Goal: Task Accomplishment & Management: Complete application form

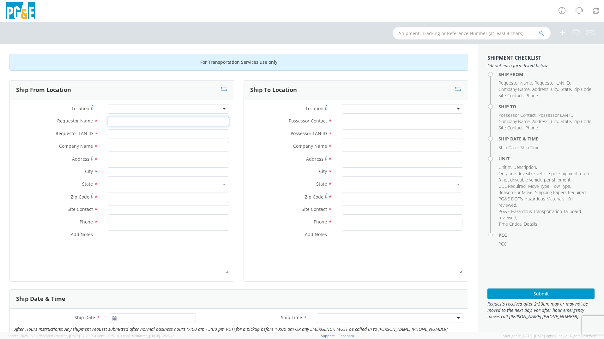
click at [112, 122] on input "Requestor Name *" at bounding box center [168, 121] width 121 height 9
type input "[PERSON_NAME]"
type input "A9HU"
type input "P"
type input "A"
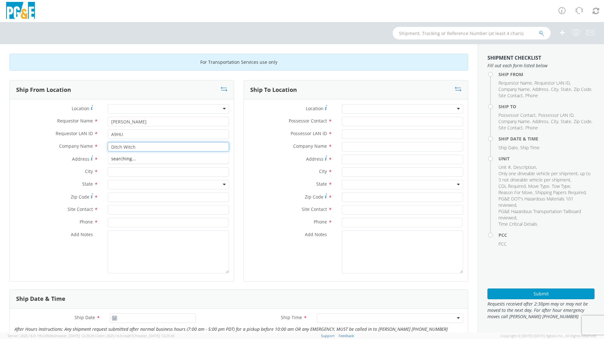
type input "Ditch Witch"
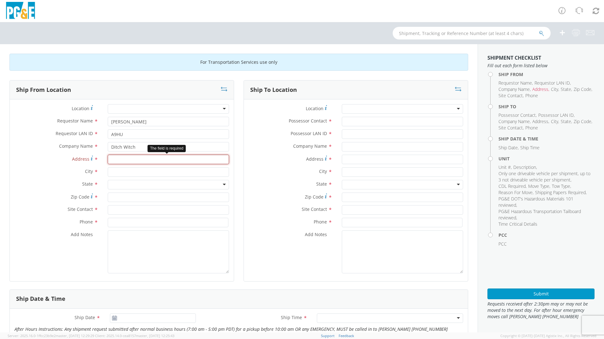
click at [129, 161] on input "Address *" at bounding box center [168, 159] width 121 height 9
type input "[STREET_ADDRESS]"
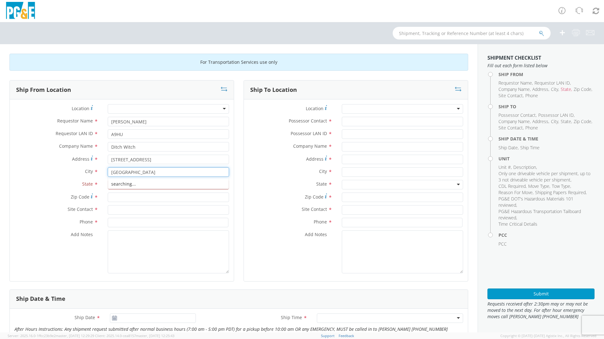
type input "[GEOGRAPHIC_DATA]"
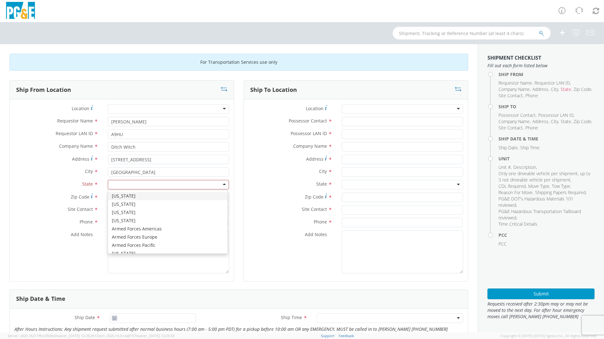
type input "c"
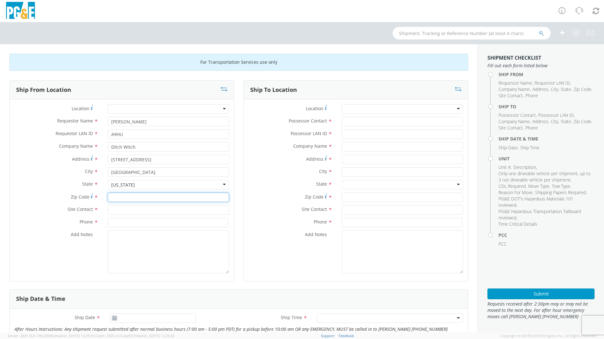
click at [128, 198] on input "Zip Code *" at bounding box center [168, 197] width 121 height 9
click at [121, 199] on input "Zip Code *" at bounding box center [168, 197] width 121 height 9
type input "94560"
click at [123, 210] on input "text" at bounding box center [168, 209] width 121 height 9
type input "[PERSON_NAME]"
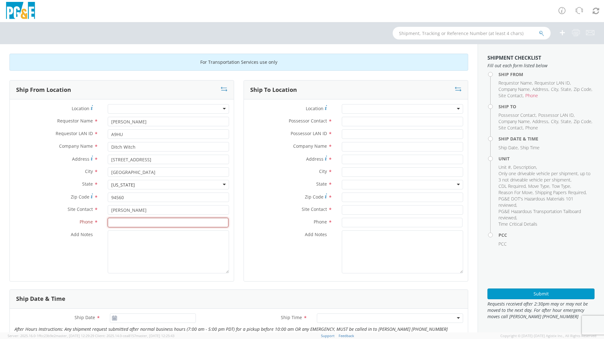
click at [122, 223] on input at bounding box center [168, 222] width 121 height 9
paste input "[PHONE_NUMBER]"
type input "[PHONE_NUMBER]"
click at [130, 248] on textarea "Add Notes *" at bounding box center [168, 252] width 121 height 43
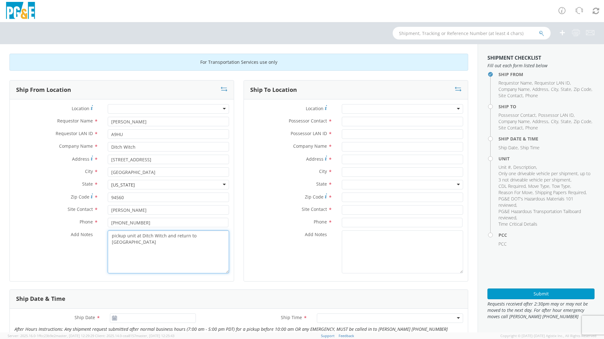
type textarea "pickup unit at Ditch Witch and return to [GEOGRAPHIC_DATA]"
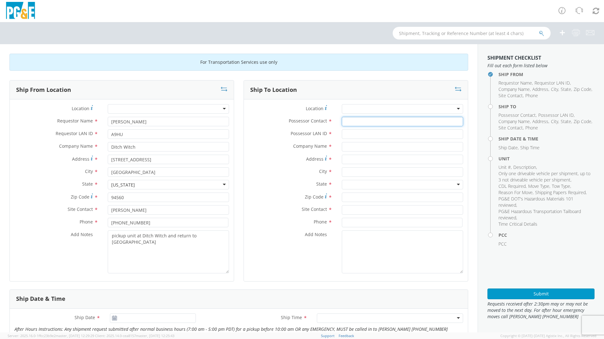
click at [349, 121] on input "Possessor Contact *" at bounding box center [402, 121] width 121 height 9
type input "[PERSON_NAME]"
type input "A9HU"
type input "PG&E"
type input "[STREET_ADDRESS]"
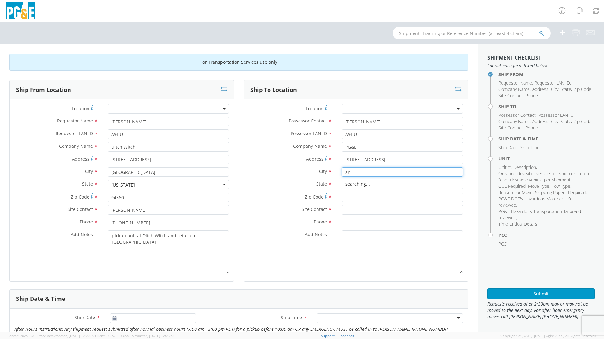
type input "a"
type input "Antioch"
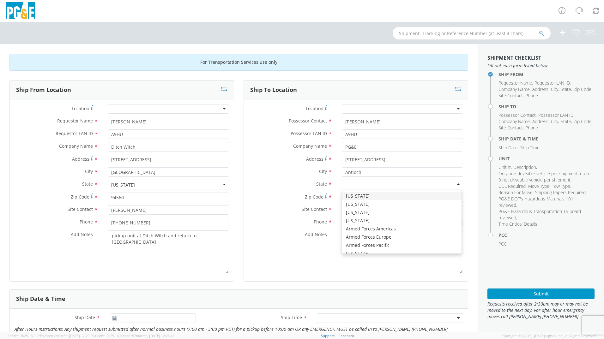
type input "c"
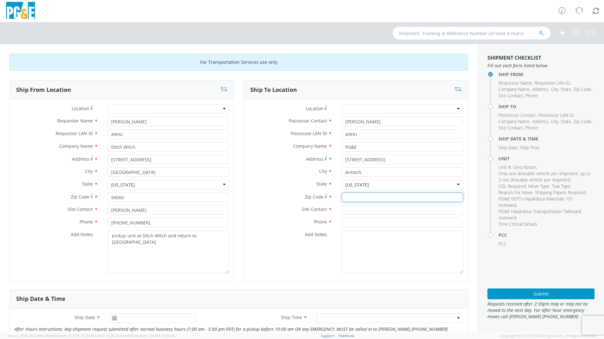
click at [354, 196] on input "Zip Code *" at bounding box center [402, 197] width 121 height 9
type input "94509"
type input "T"
type input "[PERSON_NAME]"
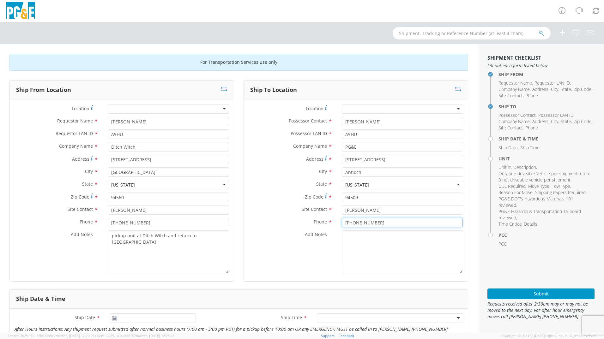
type input "[PHONE_NUMBER]"
click at [363, 254] on textarea "Add Notes *" at bounding box center [402, 252] width 121 height 43
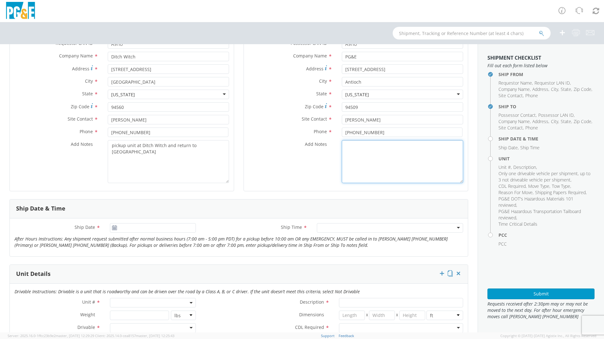
scroll to position [126, 0]
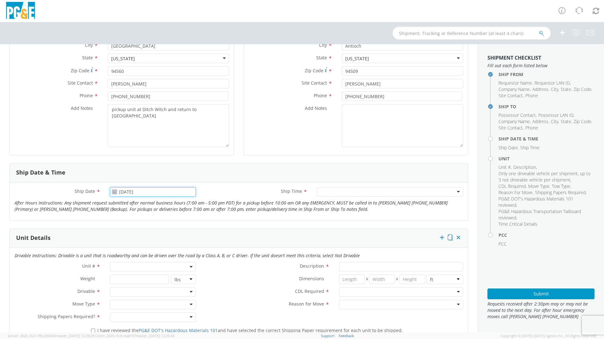
click at [125, 192] on input "[DATE]" at bounding box center [153, 191] width 86 height 9
click at [129, 250] on td "18" at bounding box center [129, 250] width 13 height 9
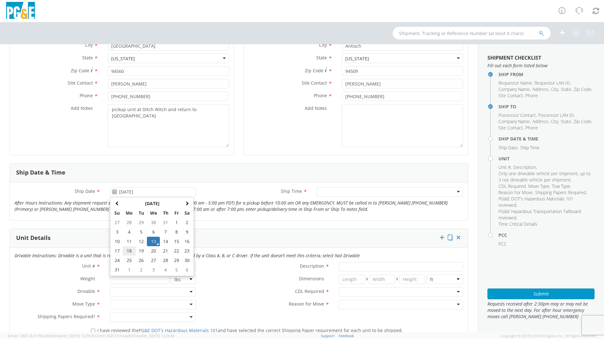
type input "[DATE]"
click at [326, 193] on div at bounding box center [390, 191] width 146 height 9
drag, startPoint x: 268, startPoint y: 213, endPoint x: 256, endPoint y: 218, distance: 12.9
click at [268, 213] on div "Ship Date * [DATE] Ship Time * Any Time Any Time Any Time 7:00 am - 10:00 am 10…" at bounding box center [239, 201] width 458 height 28
click at [141, 265] on span at bounding box center [153, 266] width 86 height 9
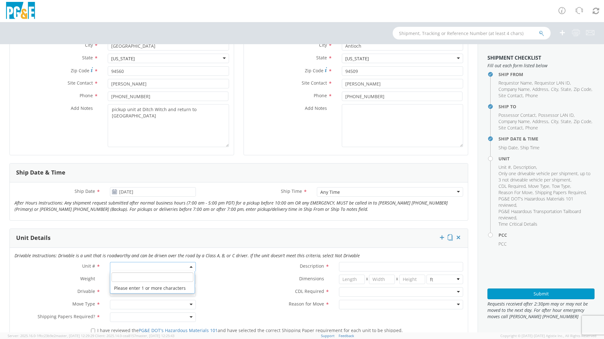
click at [134, 274] on input "search" at bounding box center [153, 277] width 82 height 9
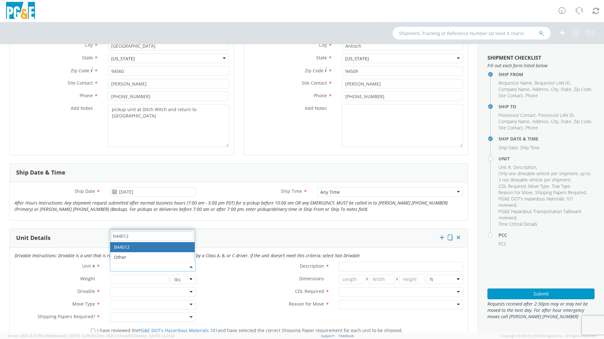
type input "b44012"
type input "TRUCK; MANHOLE PUMP W/CRANE"
type input "54999"
select select "B44012"
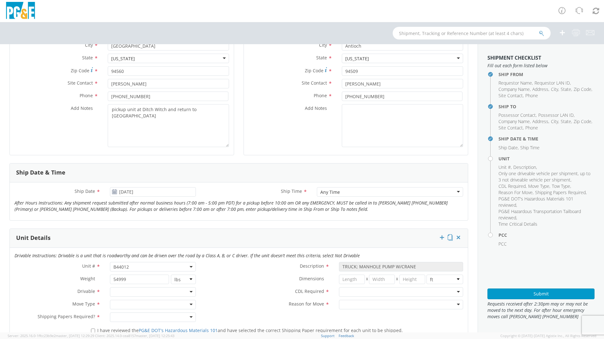
click at [262, 271] on div "Description * TRUCK; MANHOLE PUMP W/CRANE" at bounding box center [334, 266] width 267 height 9
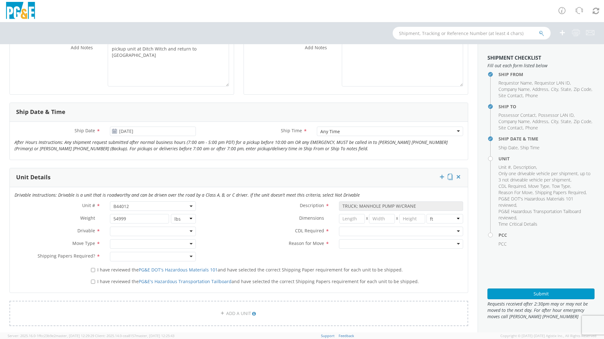
scroll to position [190, 0]
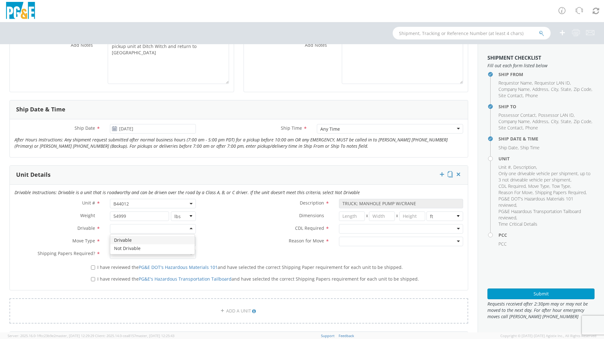
click at [120, 230] on div at bounding box center [153, 228] width 86 height 9
click at [122, 241] on div at bounding box center [153, 241] width 86 height 9
click at [126, 255] on div at bounding box center [153, 254] width 86 height 9
click at [215, 248] on div "Reason for Move * Newly Leased Pool Unit Rental Repair / Maintenance" at bounding box center [334, 243] width 267 height 13
click at [352, 231] on div at bounding box center [401, 228] width 124 height 9
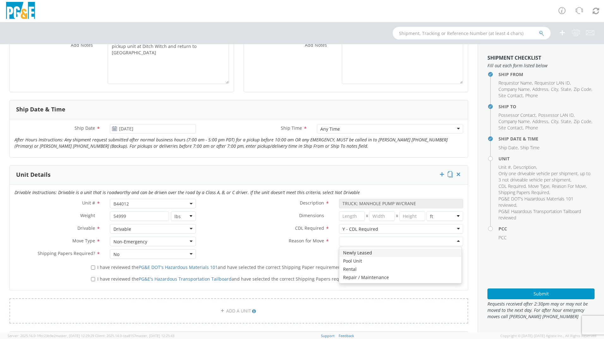
click at [348, 242] on div at bounding box center [401, 241] width 124 height 9
click at [277, 244] on label "Reason for Move *" at bounding box center [268, 241] width 134 height 8
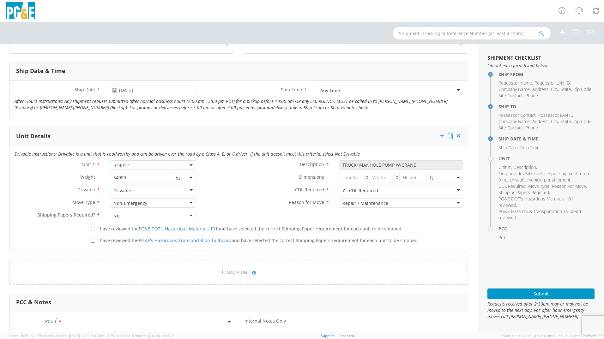
scroll to position [284, 0]
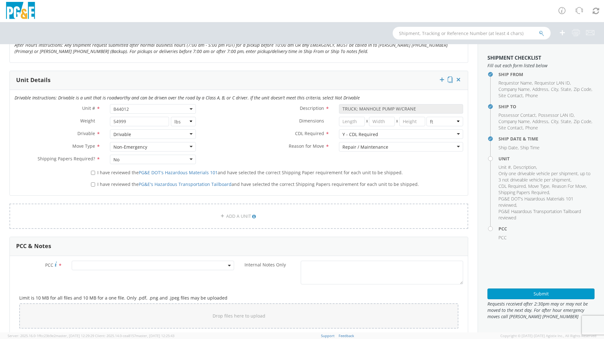
click at [102, 266] on span at bounding box center [153, 265] width 162 height 9
click at [101, 276] on input "number" at bounding box center [151, 275] width 157 height 9
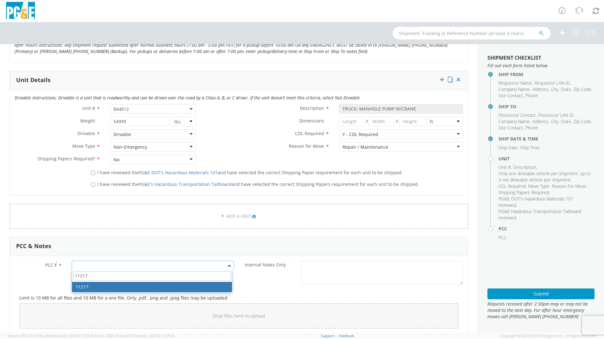
type input "11217"
select select "11217"
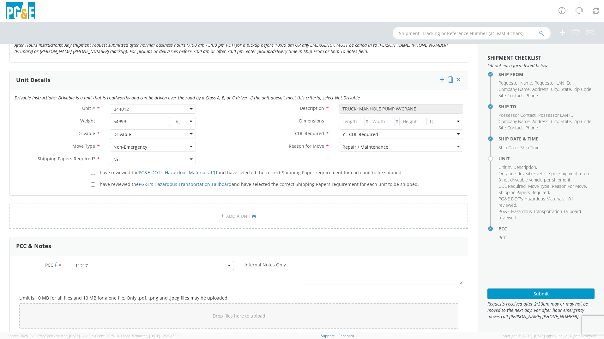
click at [277, 280] on div "Internal Notes Only *" at bounding box center [353, 273] width 229 height 24
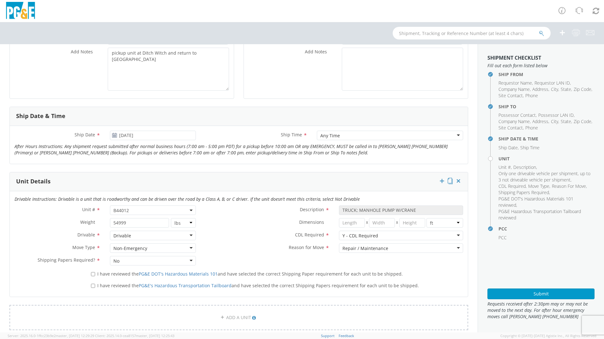
scroll to position [158, 0]
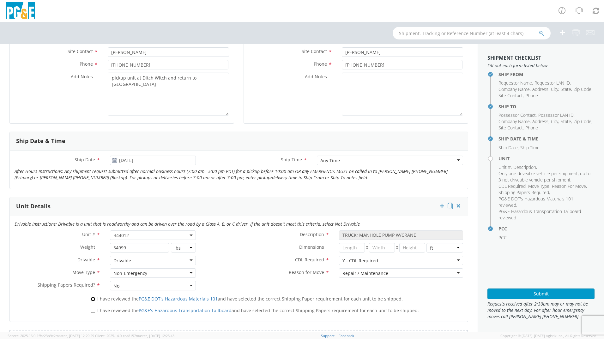
click at [91, 299] on input "I have reviewed the PG&E DOT's Hazardous Materials 101 and have selected the co…" at bounding box center [93, 299] width 4 height 4
checkbox input "true"
click at [93, 310] on input "I have reviewed the PG&E's Hazardous Transportation Tailboard and have selected…" at bounding box center [93, 311] width 4 height 4
checkbox input "true"
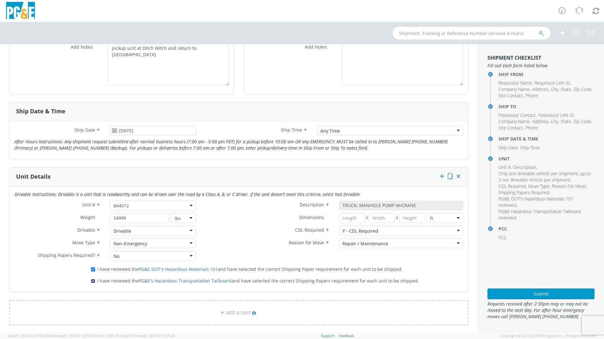
scroll to position [190, 0]
click at [540, 296] on button "Submit" at bounding box center [541, 294] width 107 height 11
